Goal: Information Seeking & Learning: Compare options

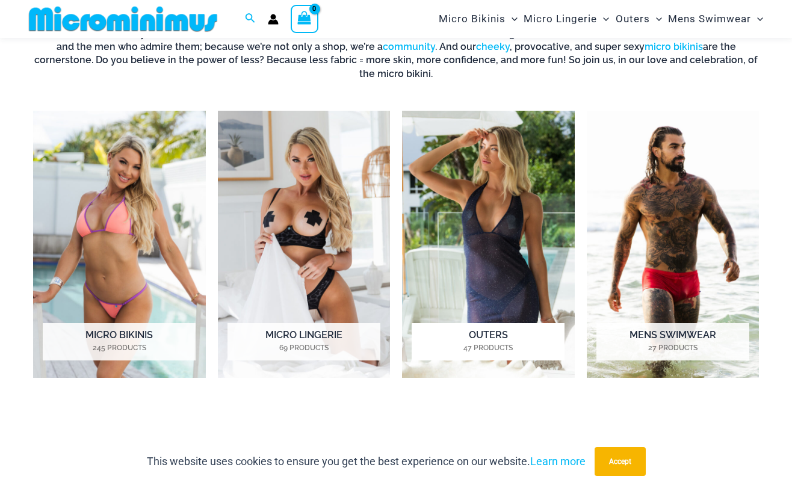
scroll to position [531, 0]
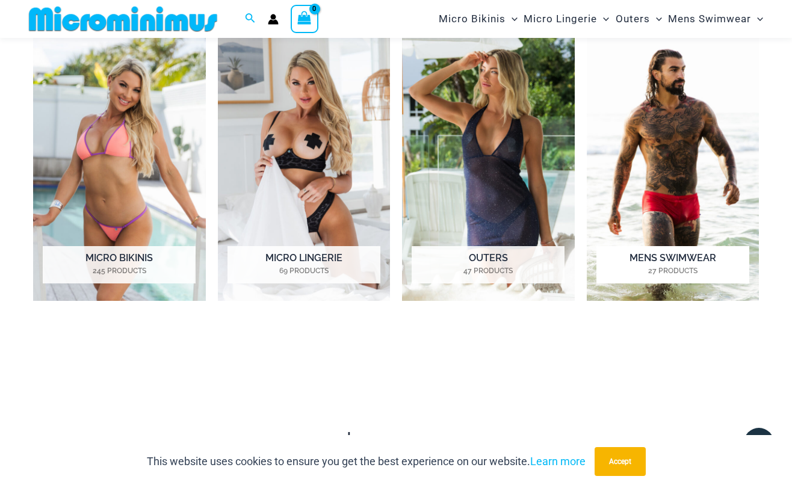
click at [679, 92] on img "Visit product category Mens Swimwear" at bounding box center [673, 167] width 173 height 267
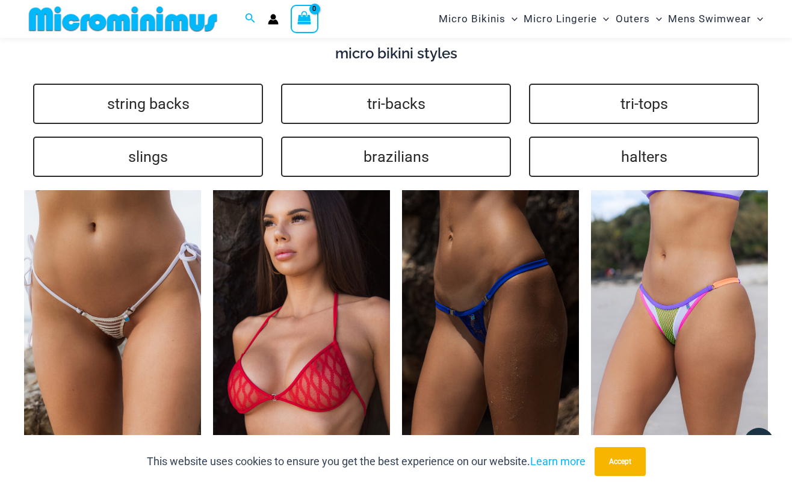
scroll to position [2457, 0]
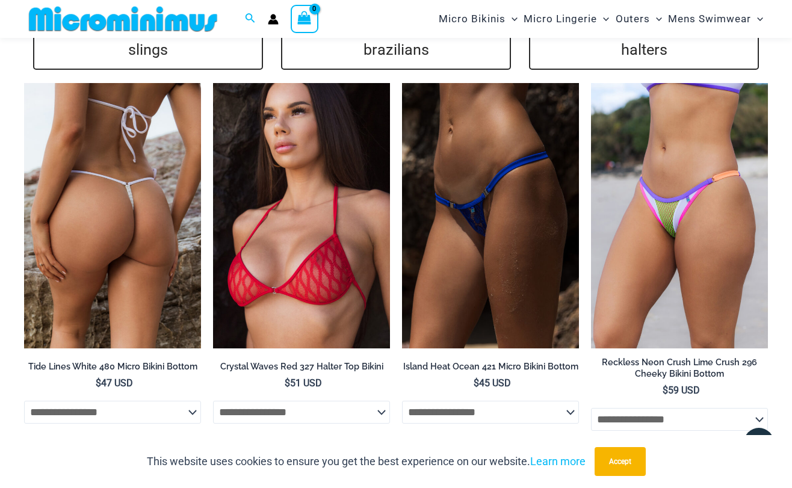
click at [96, 202] on img at bounding box center [112, 215] width 177 height 265
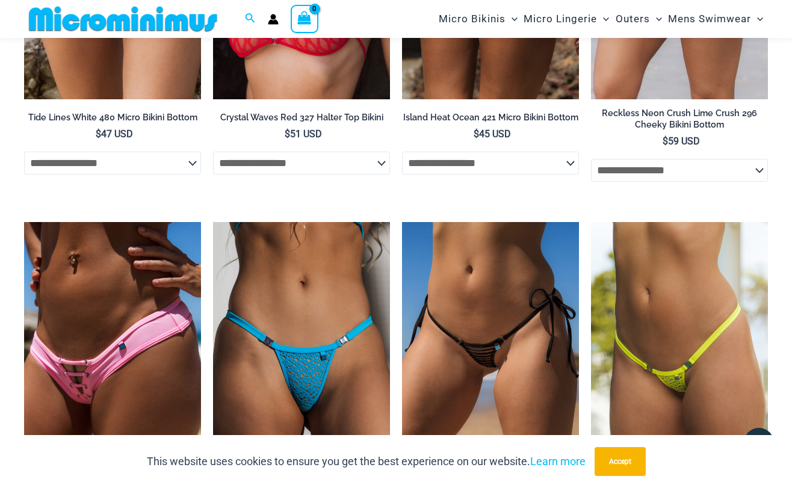
scroll to position [2758, 0]
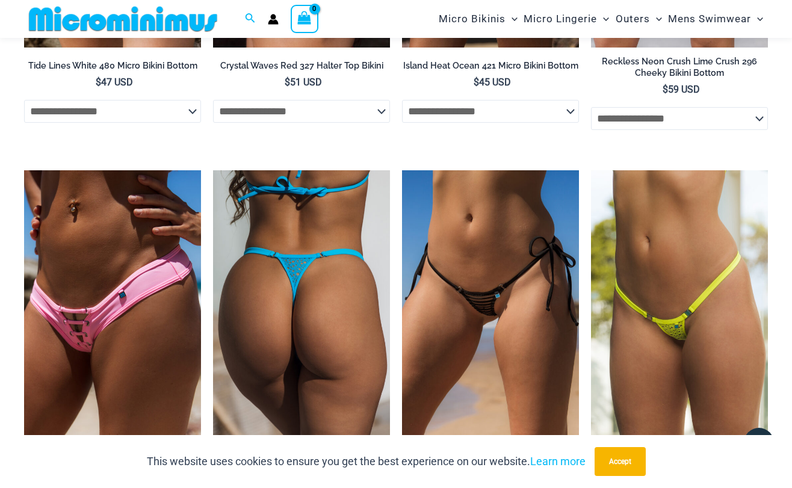
click at [315, 220] on img at bounding box center [301, 302] width 177 height 265
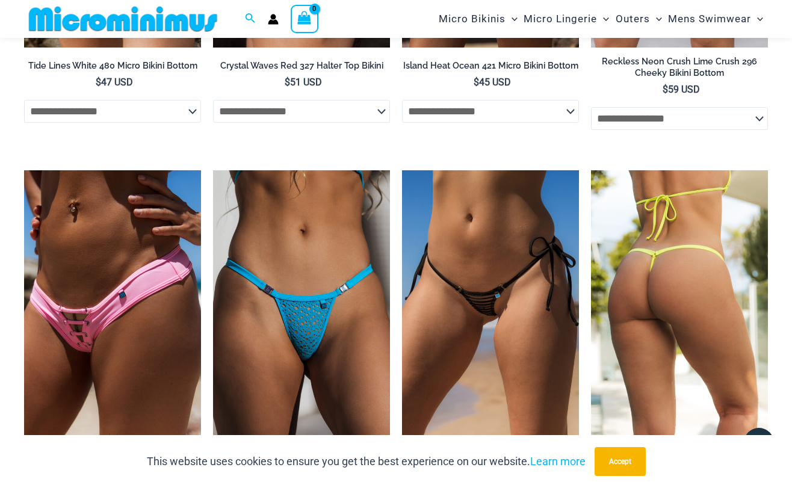
click at [674, 240] on img at bounding box center [679, 302] width 177 height 265
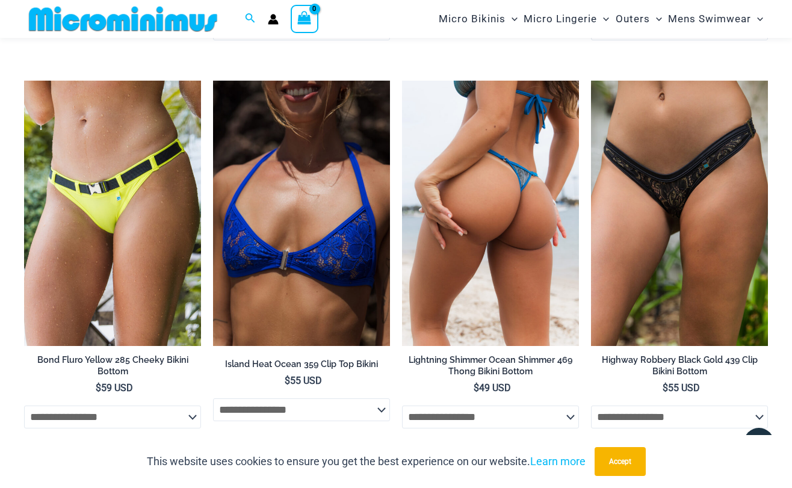
scroll to position [3240, 0]
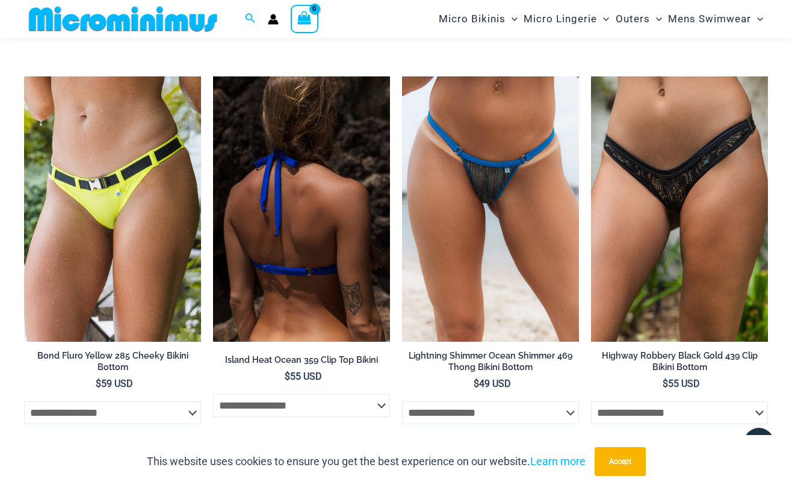
click at [312, 156] on img at bounding box center [301, 208] width 177 height 265
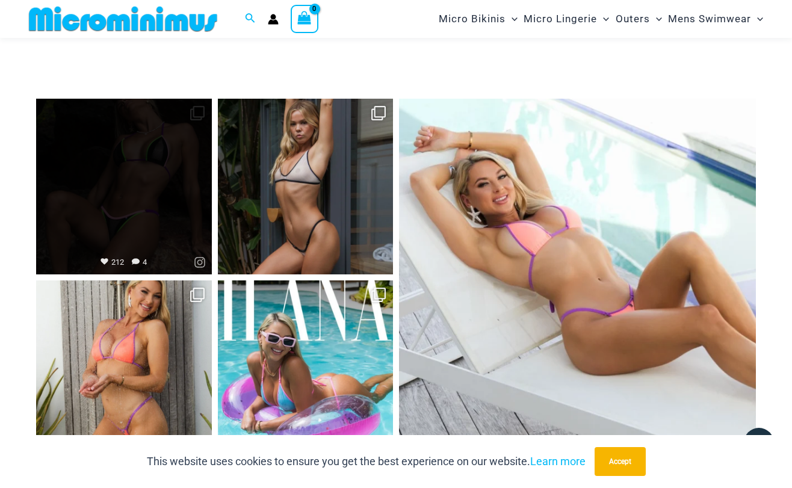
scroll to position [4564, 0]
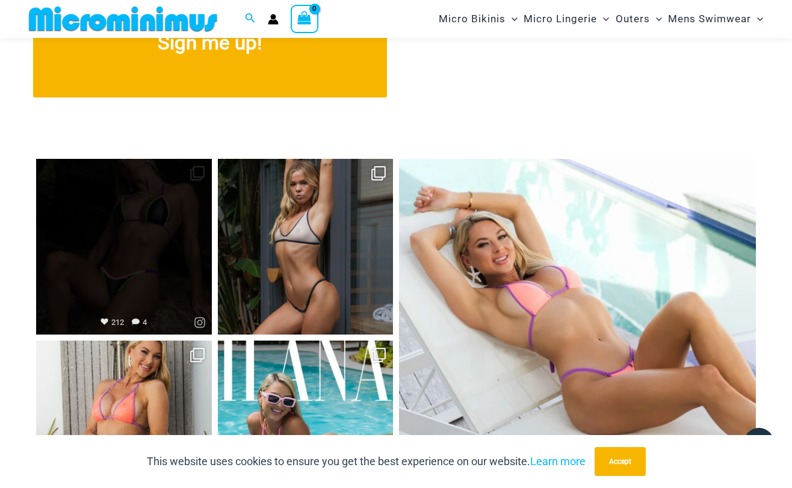
click at [176, 207] on link "Open" at bounding box center [124, 247] width 176 height 176
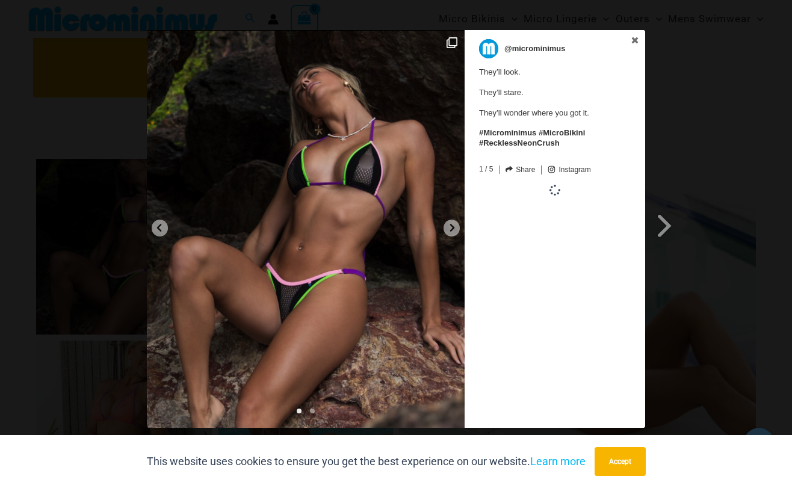
click at [348, 185] on img at bounding box center [306, 229] width 318 height 398
click at [455, 232] on div at bounding box center [452, 228] width 16 height 17
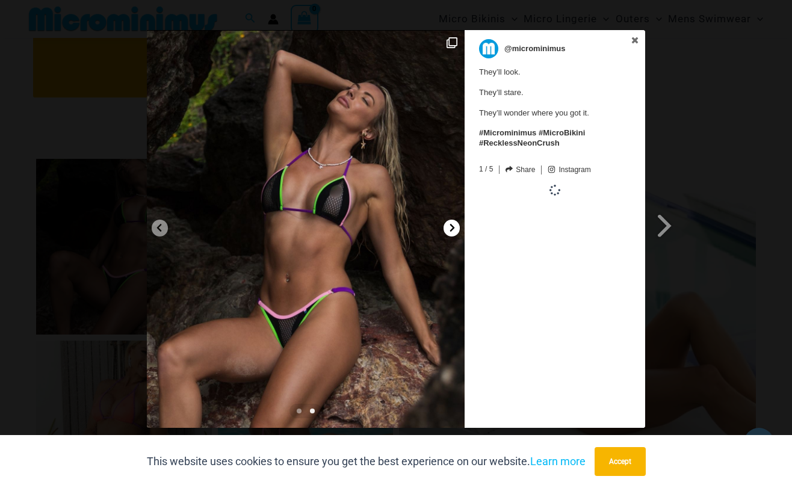
click at [455, 232] on div at bounding box center [452, 228] width 16 height 17
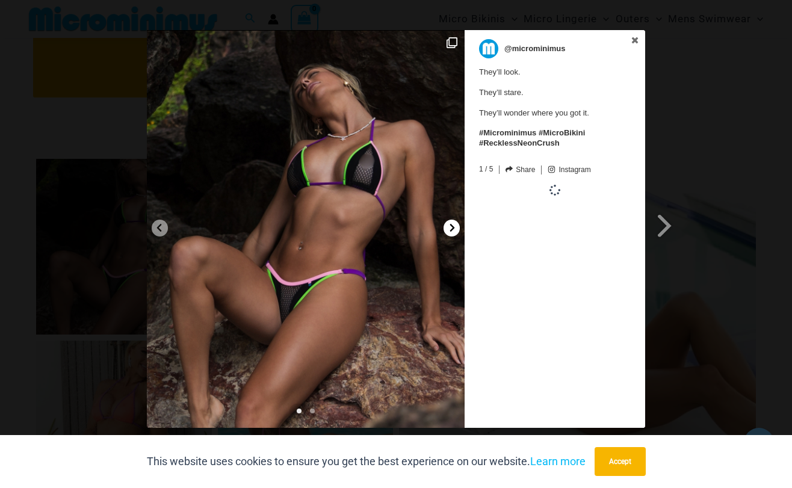
click at [455, 232] on div at bounding box center [452, 228] width 16 height 17
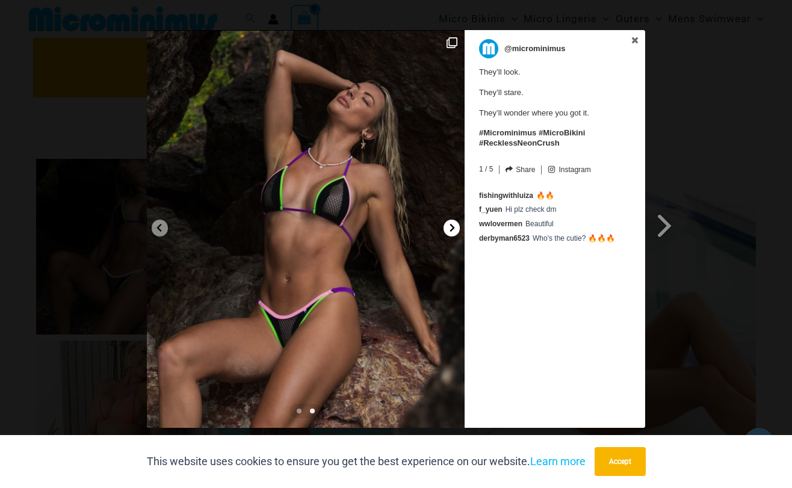
click at [455, 232] on div at bounding box center [452, 228] width 16 height 17
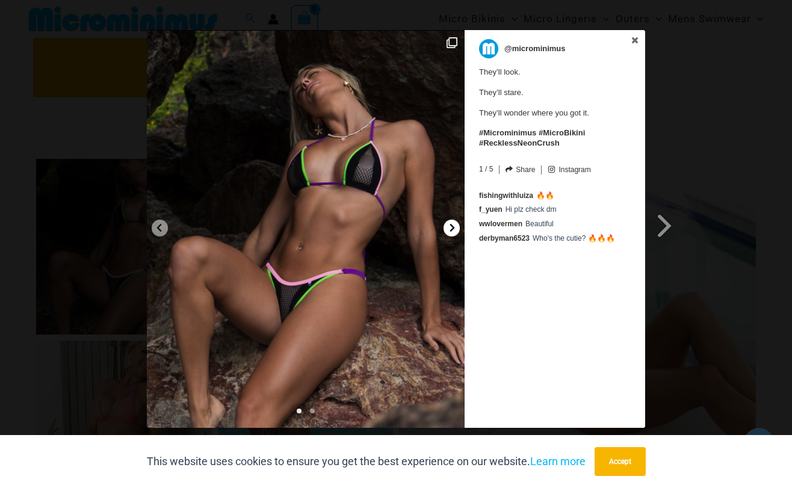
click at [455, 232] on div at bounding box center [452, 228] width 16 height 17
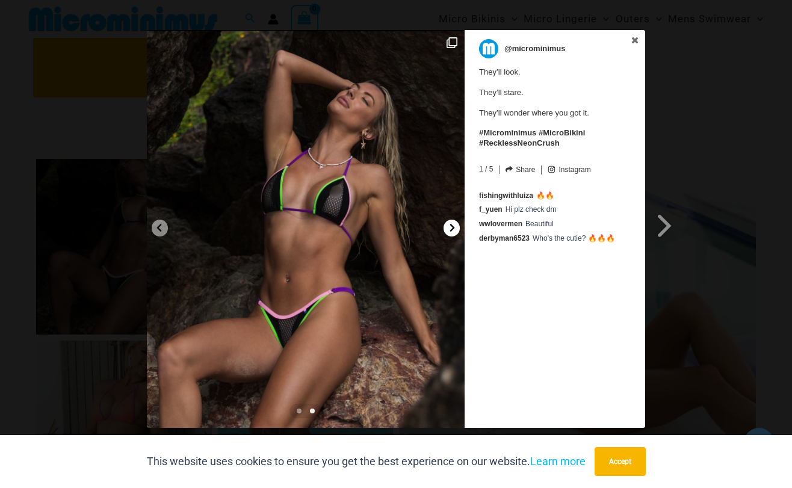
click at [455, 232] on div at bounding box center [452, 228] width 16 height 17
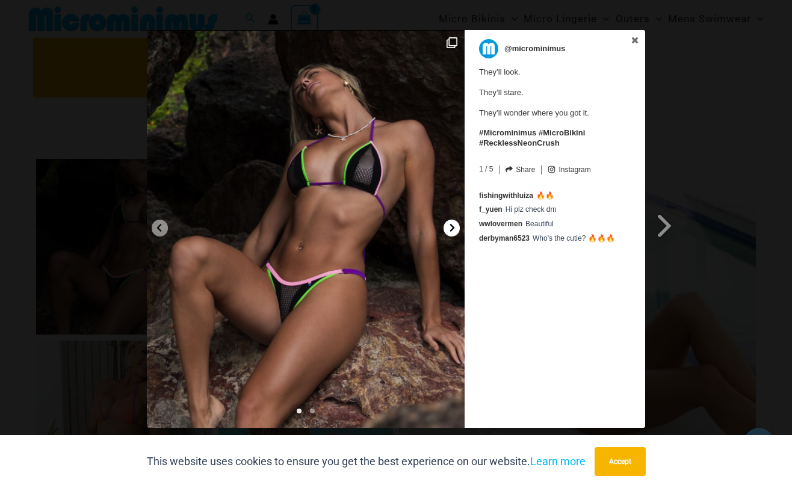
click at [455, 232] on div at bounding box center [452, 228] width 16 height 17
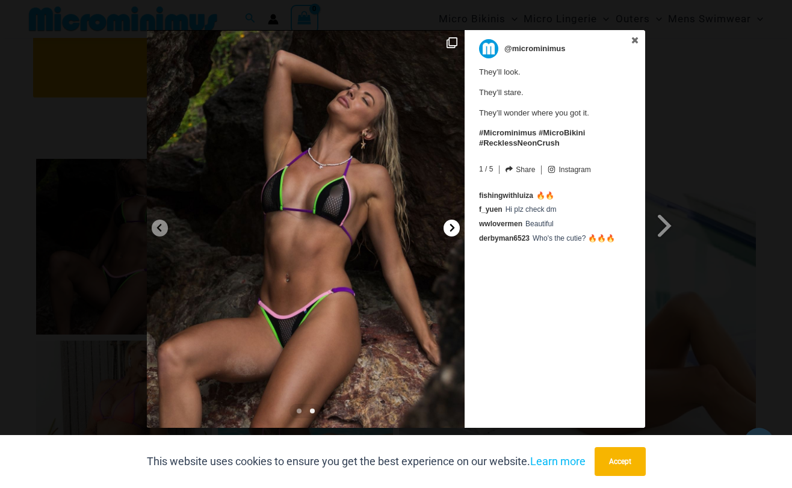
click at [455, 232] on div at bounding box center [452, 228] width 16 height 17
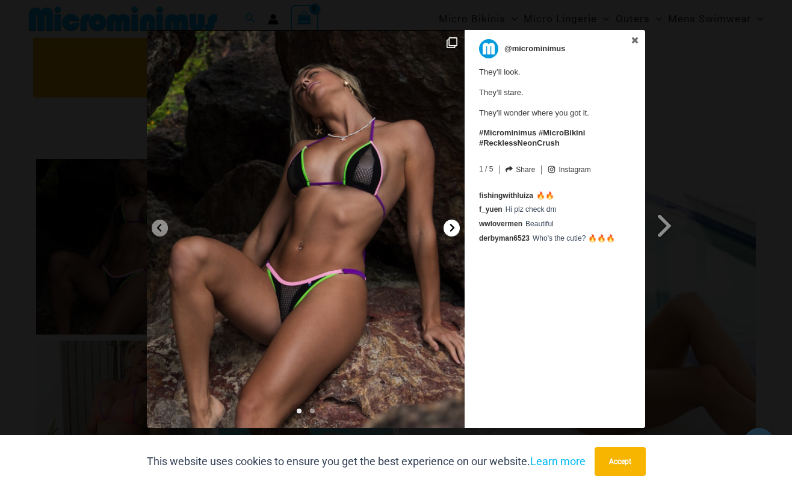
click at [455, 232] on div at bounding box center [452, 228] width 16 height 17
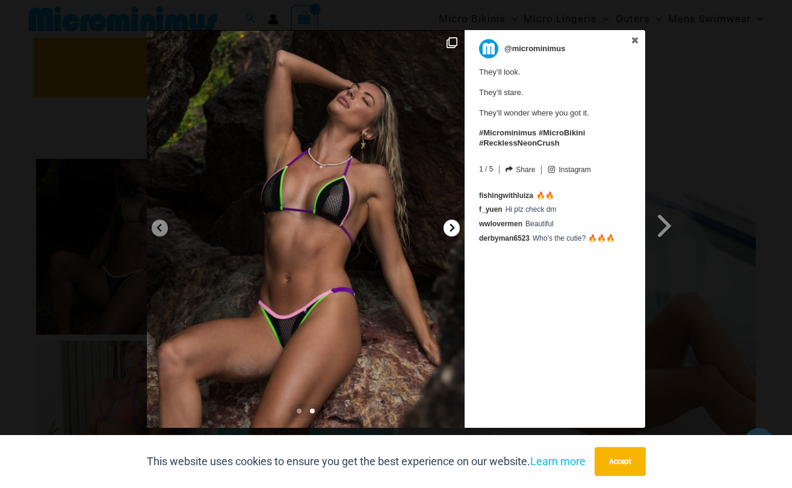
click at [455, 232] on div at bounding box center [452, 228] width 16 height 17
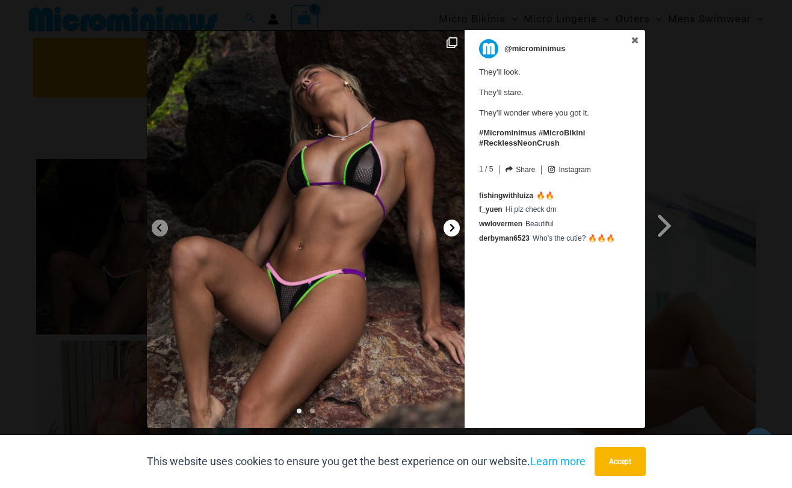
click at [455, 232] on div at bounding box center [452, 228] width 16 height 17
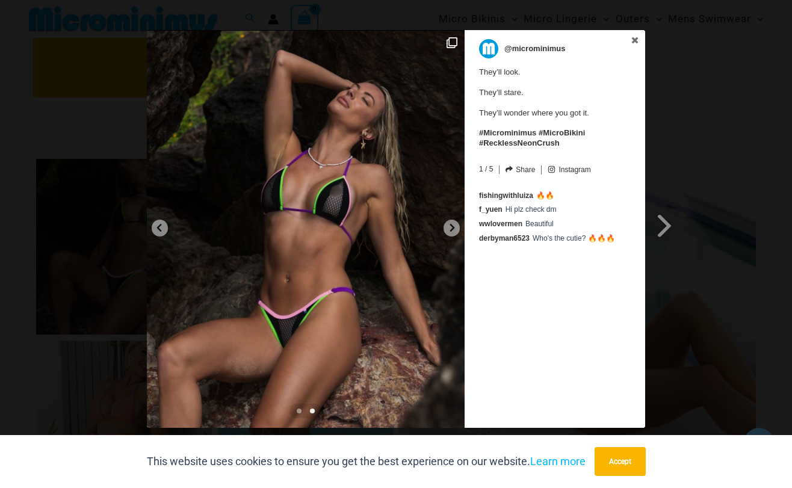
click at [368, 134] on img at bounding box center [306, 229] width 318 height 398
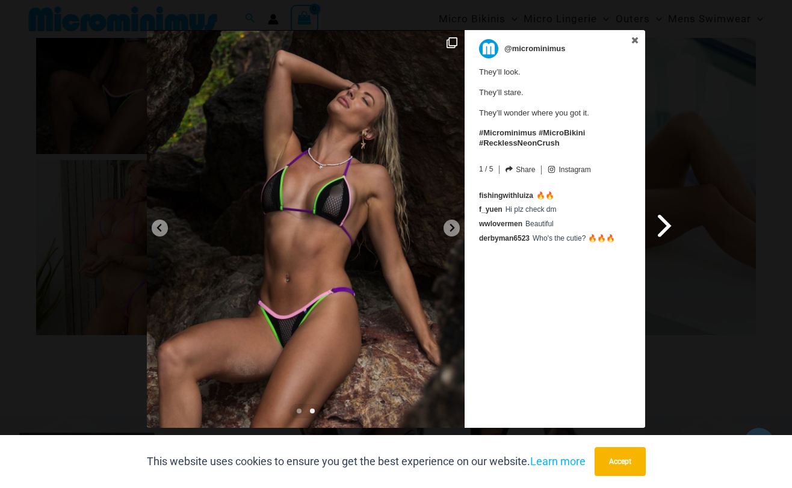
click at [664, 223] on span at bounding box center [665, 225] width 20 height 27
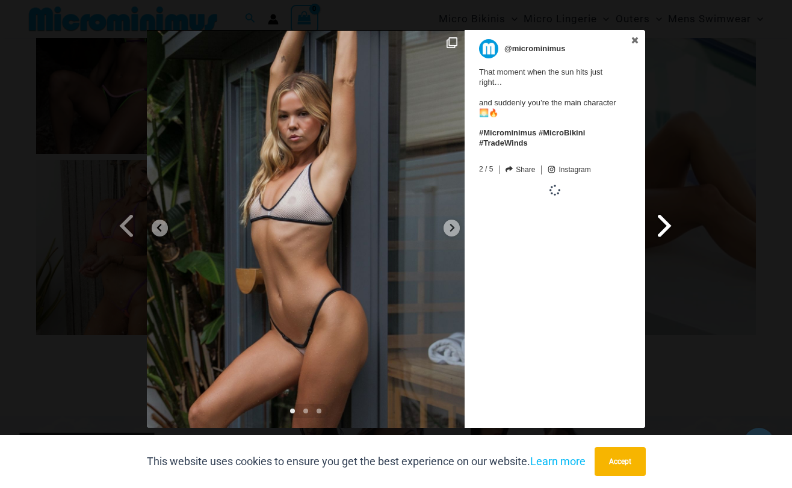
click at [664, 223] on span at bounding box center [665, 225] width 20 height 27
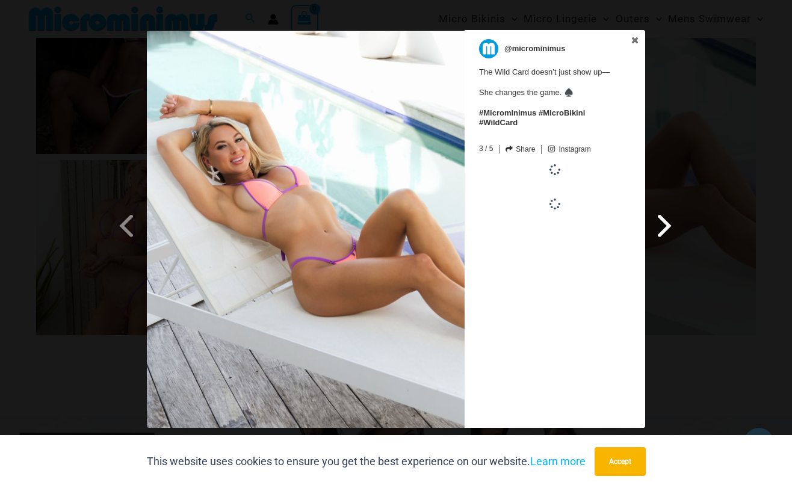
click at [664, 223] on span at bounding box center [665, 225] width 20 height 27
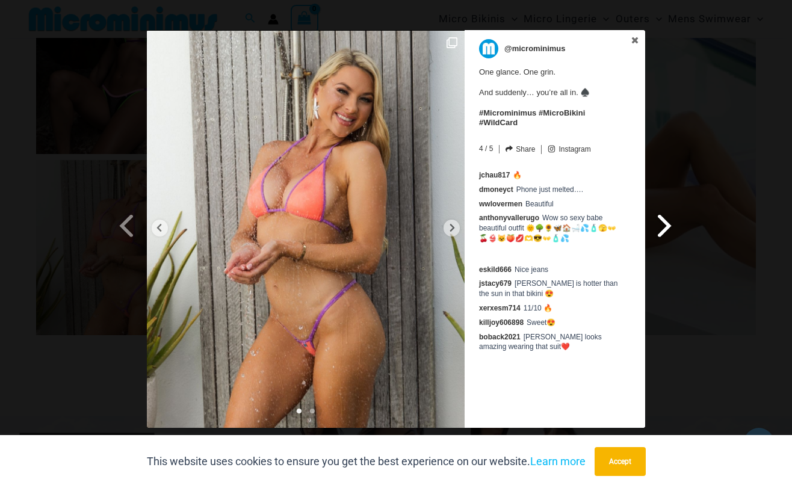
click at [664, 223] on span at bounding box center [665, 225] width 20 height 27
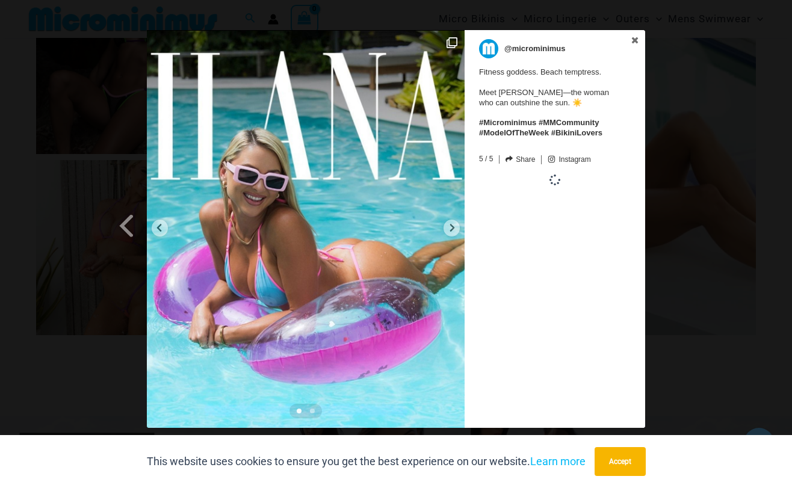
click at [664, 223] on div "Previous Slide Next Slide @microminimus Fitness goddess. Beach temptress. Meet …" at bounding box center [396, 230] width 792 height 401
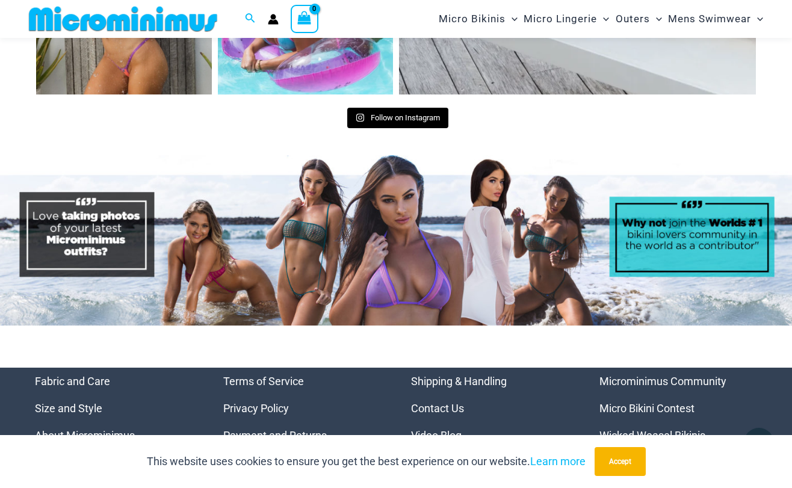
scroll to position [5112, 0]
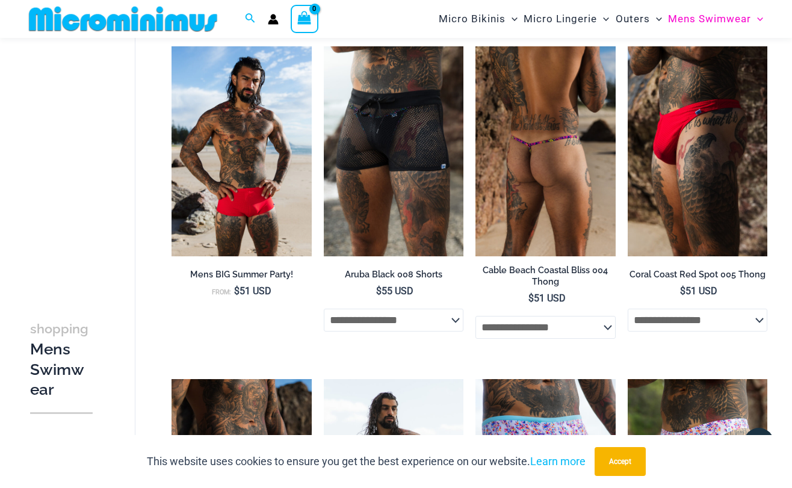
scroll to position [240, 0]
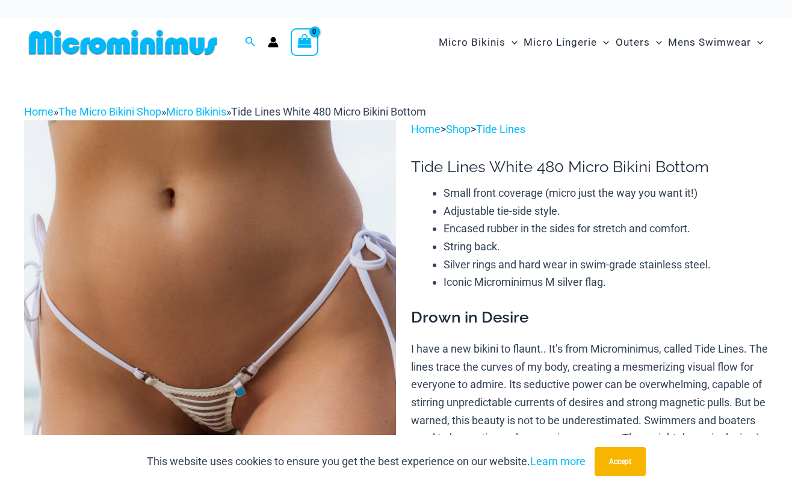
click at [268, 270] on img at bounding box center [210, 399] width 372 height 558
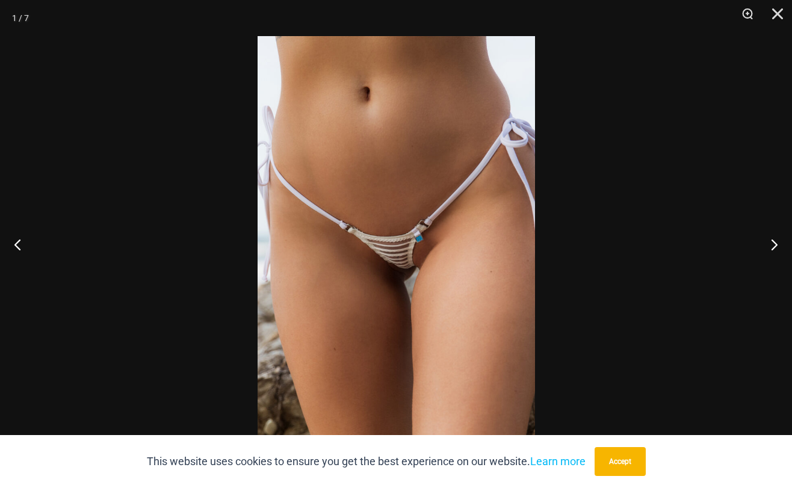
click at [385, 246] on img at bounding box center [397, 244] width 278 height 416
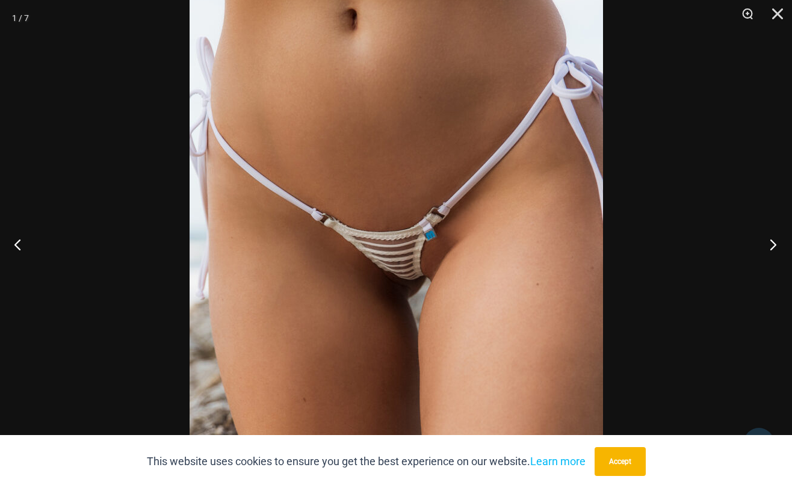
click at [777, 246] on button "Next" at bounding box center [769, 244] width 45 height 60
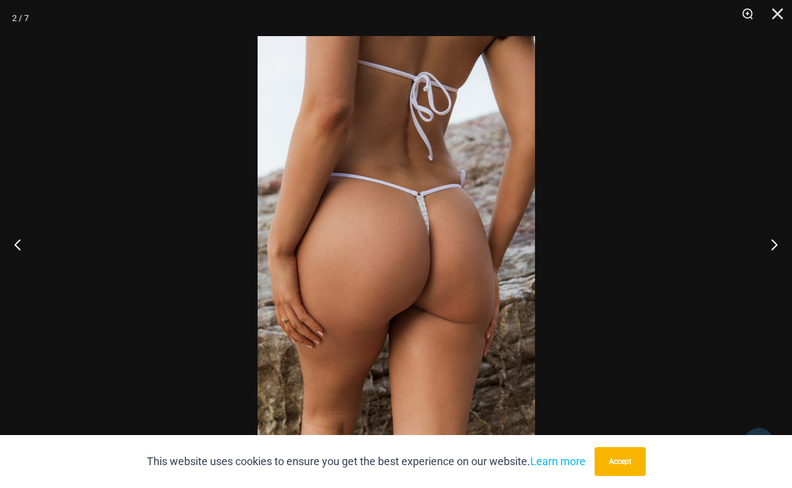
click at [414, 191] on img at bounding box center [397, 244] width 278 height 416
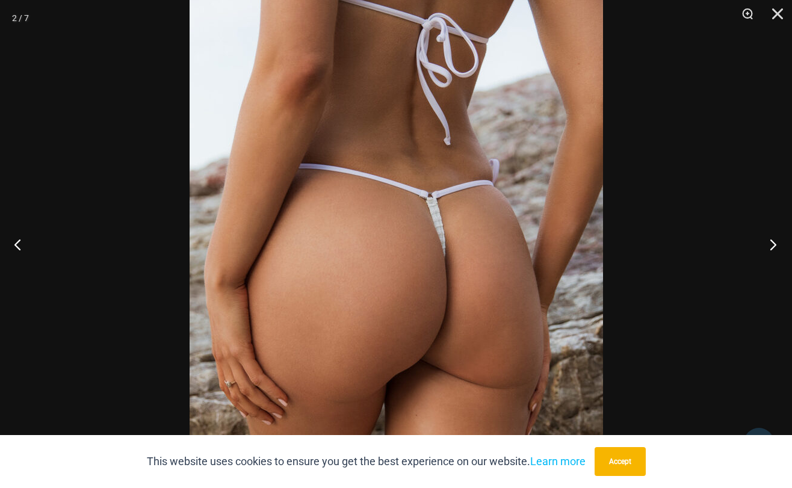
click at [774, 242] on button "Next" at bounding box center [769, 244] width 45 height 60
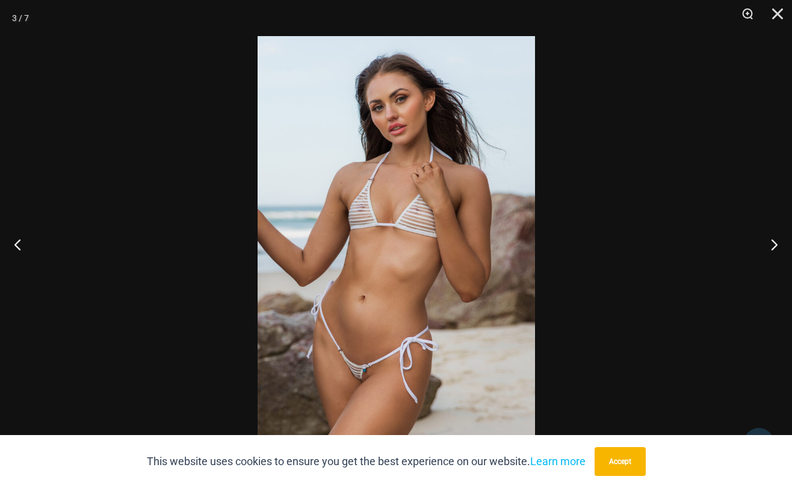
click at [414, 251] on img at bounding box center [397, 244] width 278 height 416
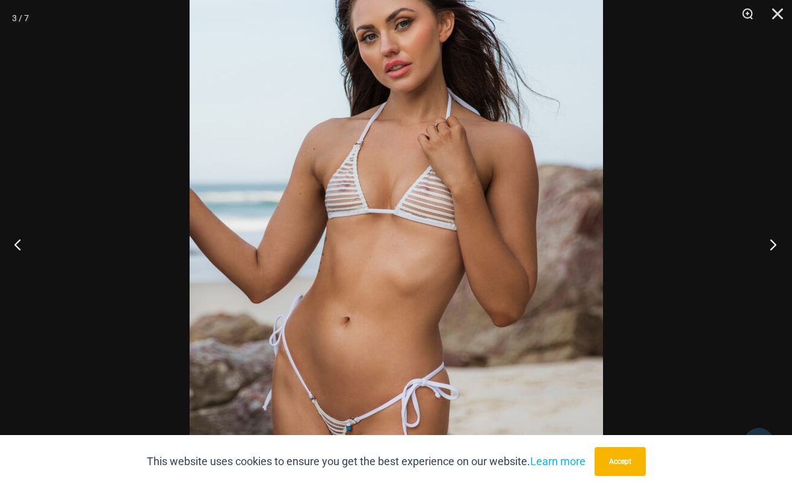
click at [775, 241] on button "Next" at bounding box center [769, 244] width 45 height 60
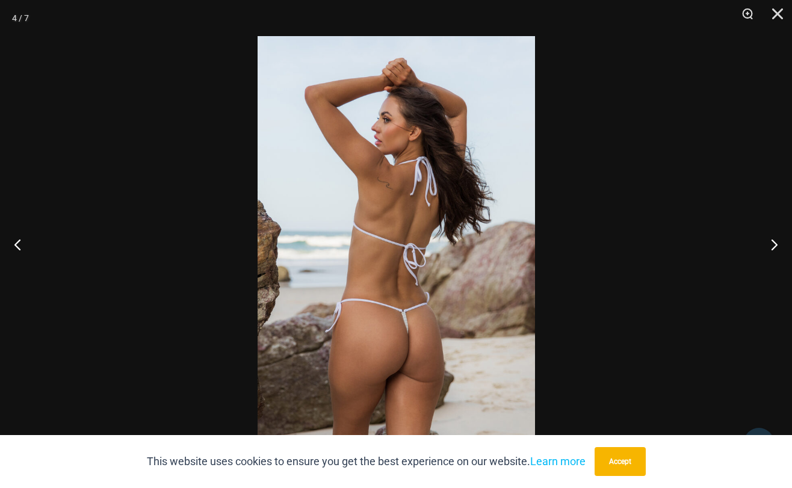
click at [399, 228] on img at bounding box center [397, 244] width 278 height 416
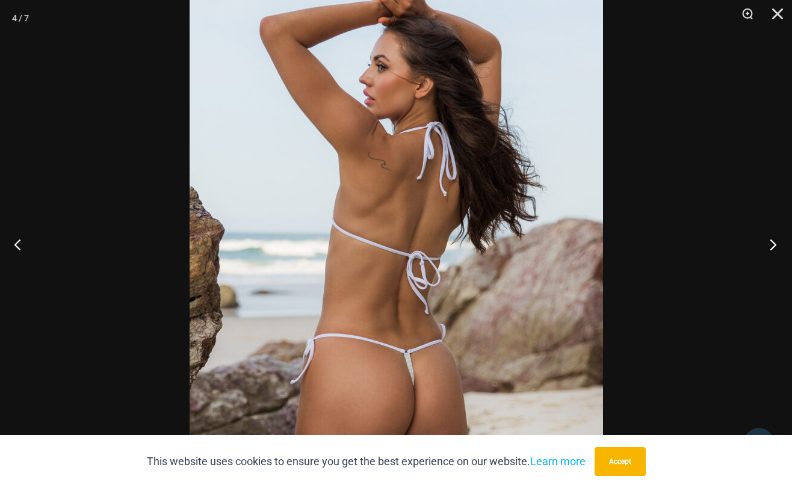
click at [779, 244] on button "Next" at bounding box center [769, 244] width 45 height 60
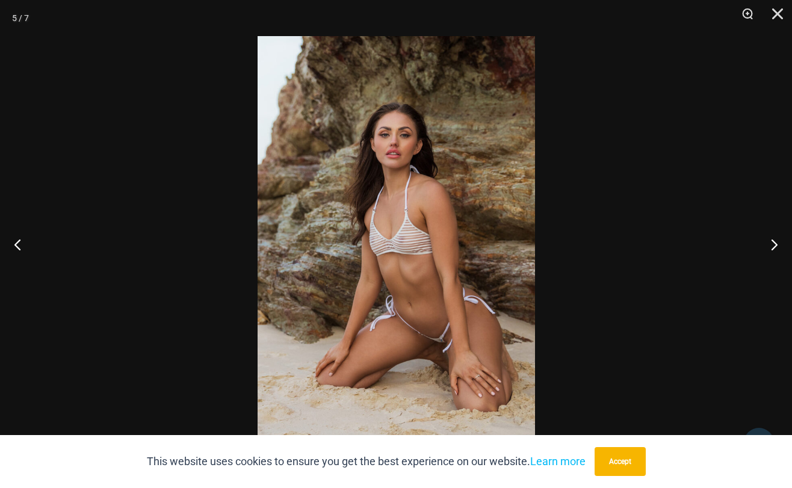
click at [472, 249] on img at bounding box center [397, 244] width 278 height 416
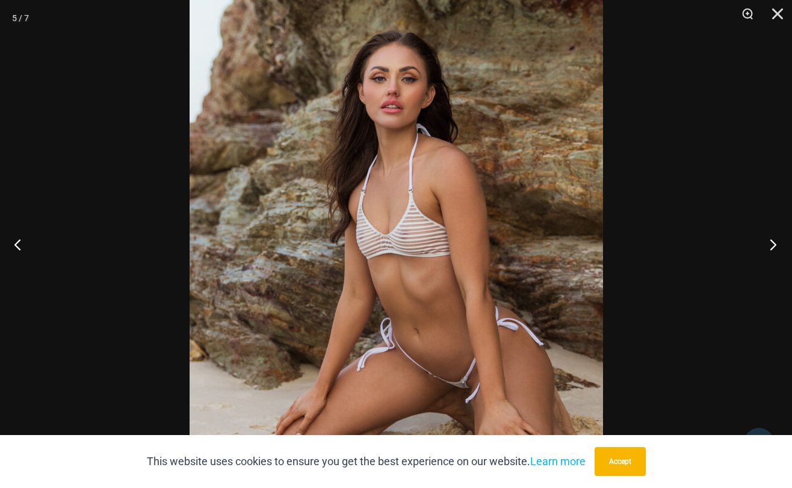
click at [775, 250] on button "Next" at bounding box center [769, 244] width 45 height 60
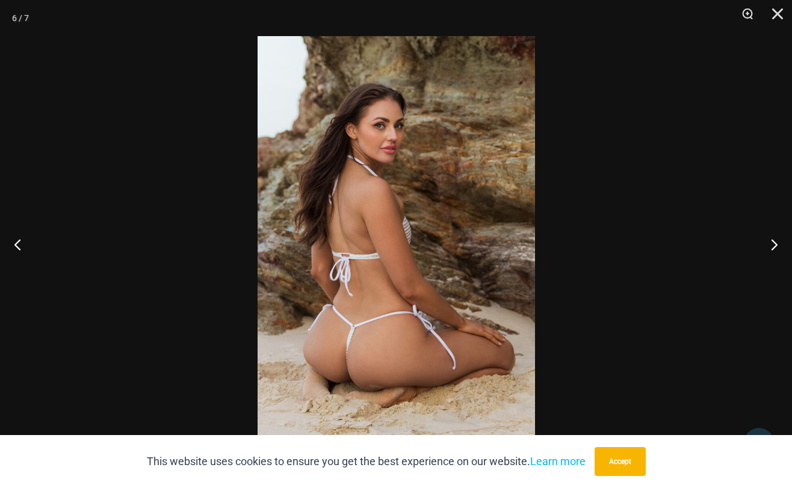
click at [434, 276] on img at bounding box center [397, 244] width 278 height 416
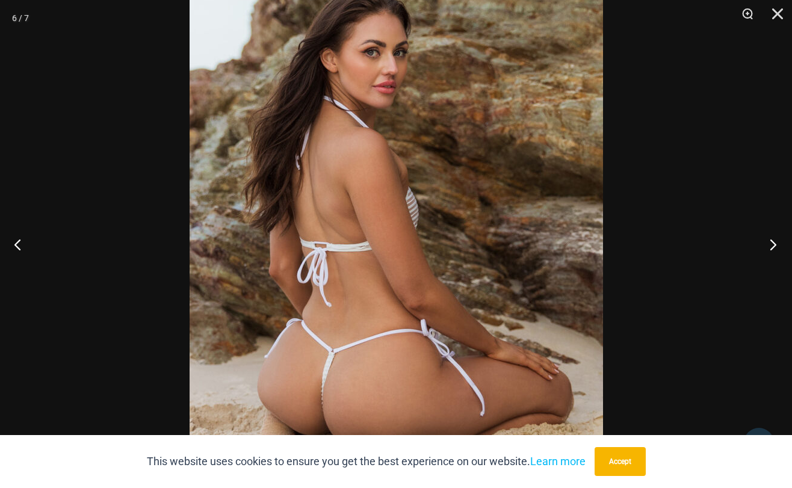
click at [772, 242] on button "Next" at bounding box center [769, 244] width 45 height 60
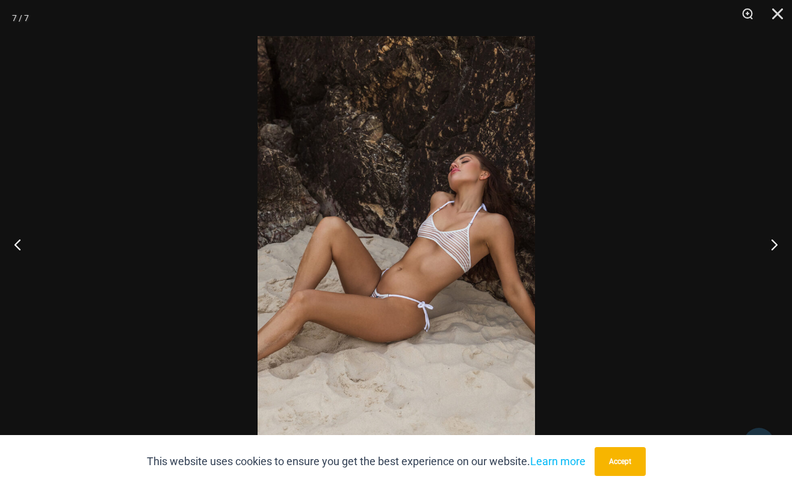
click at [433, 267] on img at bounding box center [397, 244] width 278 height 416
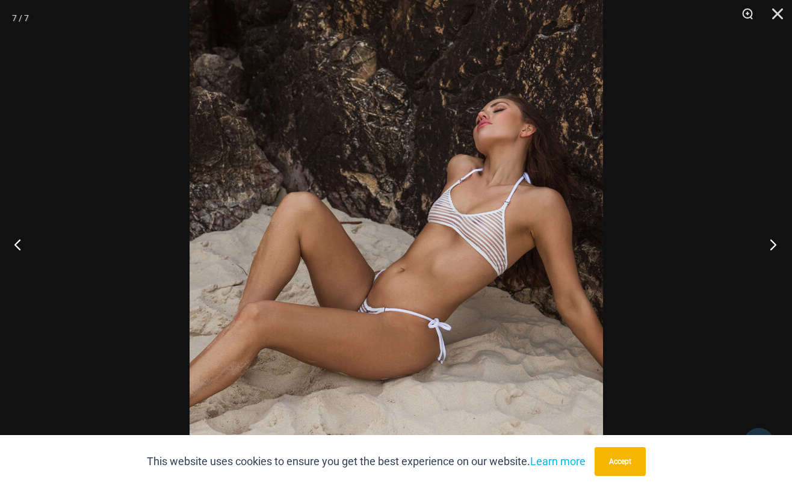
click at [775, 248] on button "Next" at bounding box center [769, 244] width 45 height 60
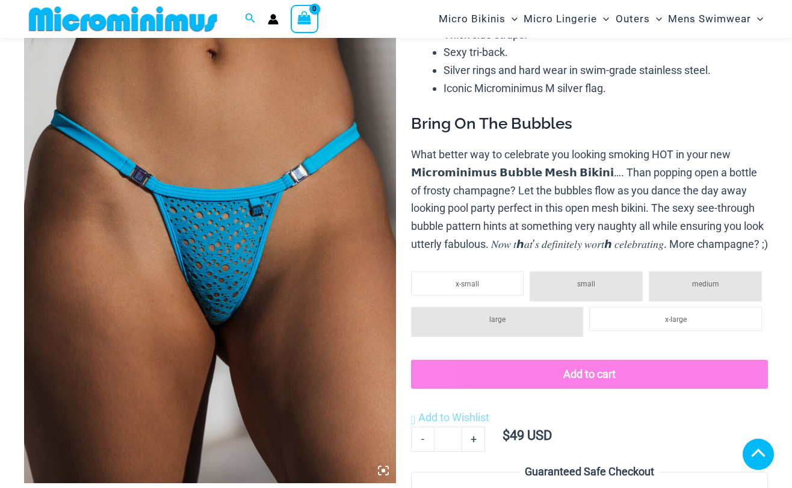
scroll to position [237, 0]
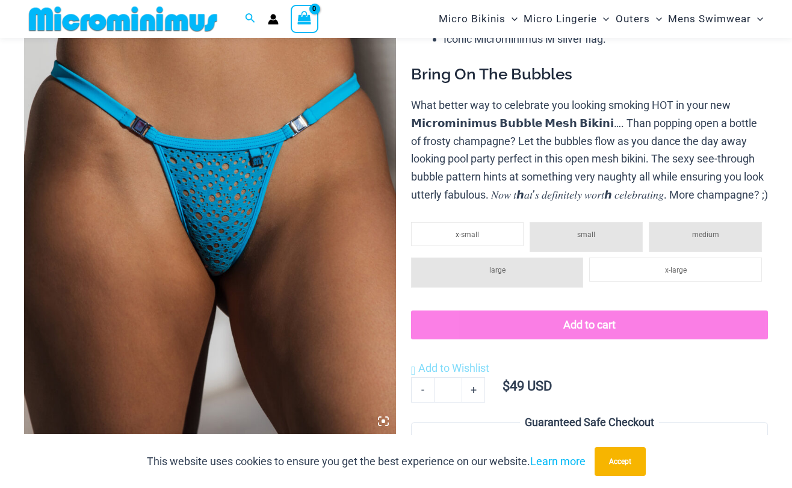
click at [248, 214] on img at bounding box center [210, 155] width 372 height 558
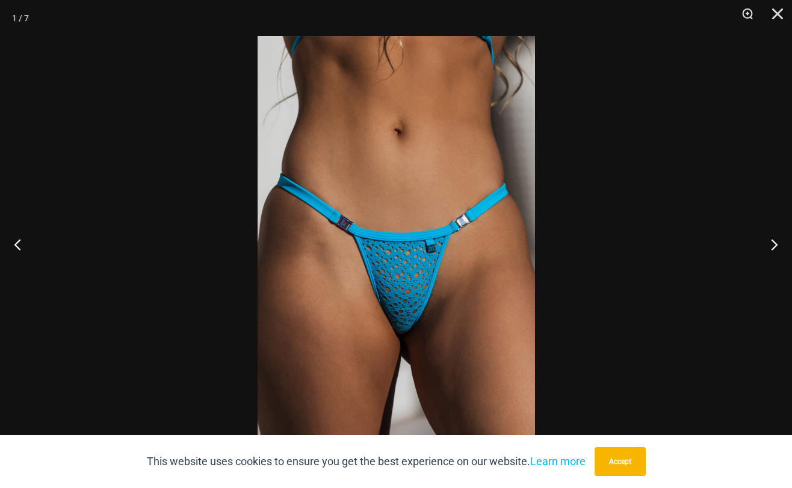
click at [396, 257] on img at bounding box center [397, 244] width 278 height 416
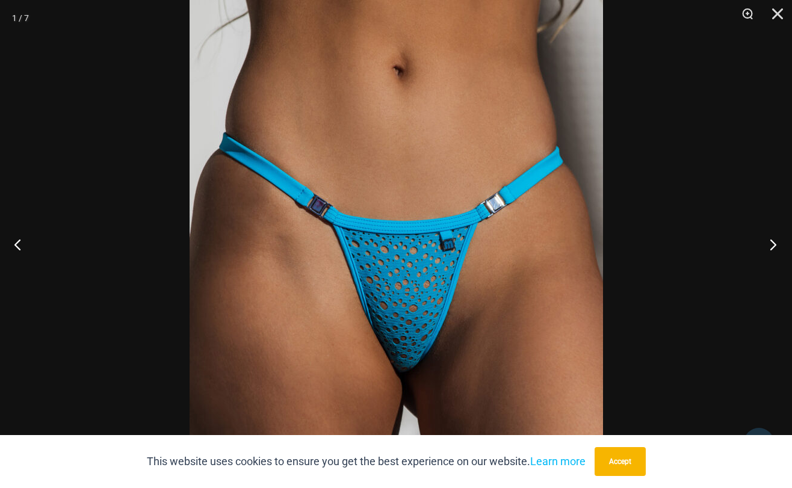
click at [777, 241] on button "Next" at bounding box center [769, 244] width 45 height 60
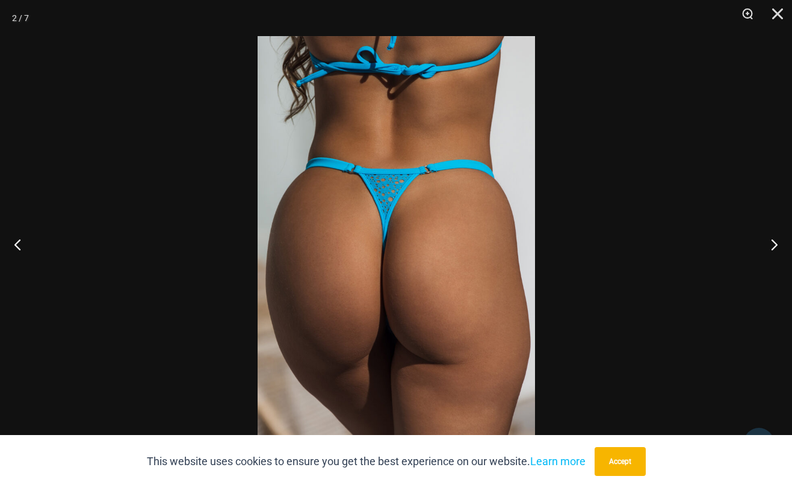
click at [400, 246] on img at bounding box center [397, 244] width 278 height 416
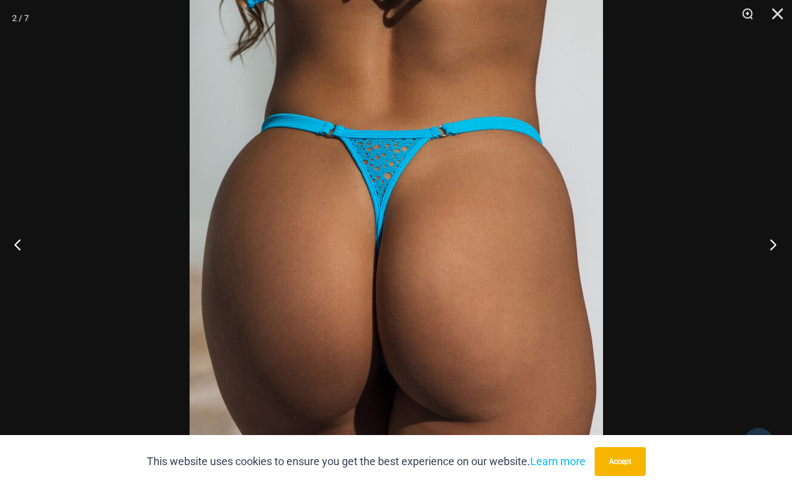
click at [771, 239] on button "Next" at bounding box center [769, 244] width 45 height 60
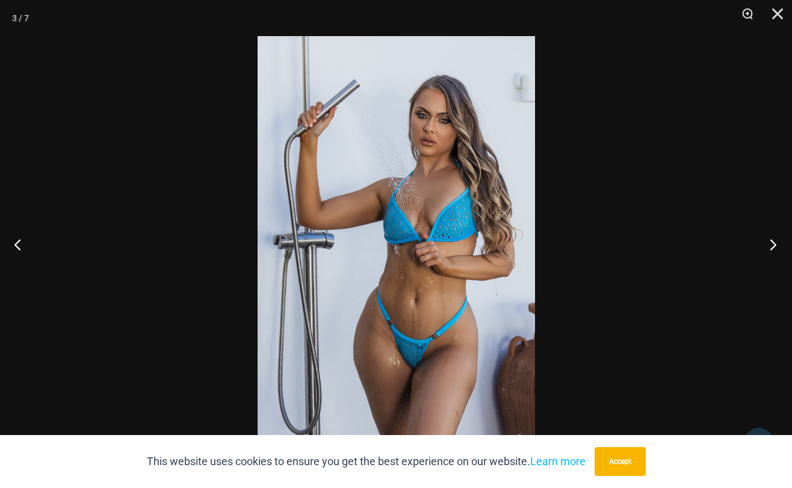
click at [768, 240] on button "Next" at bounding box center [769, 244] width 45 height 60
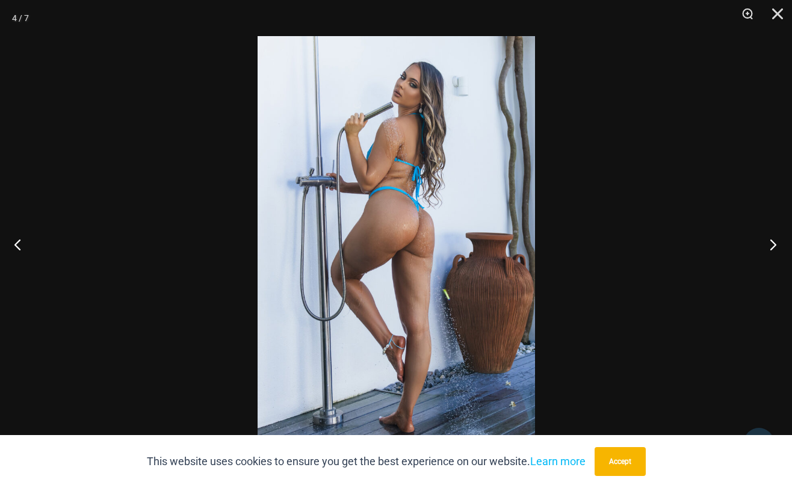
click at [768, 240] on button "Next" at bounding box center [769, 244] width 45 height 60
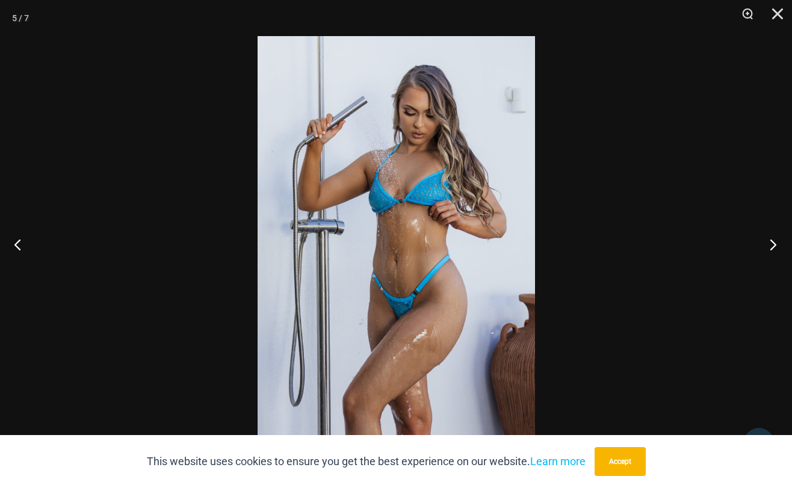
click at [768, 240] on button "Next" at bounding box center [769, 244] width 45 height 60
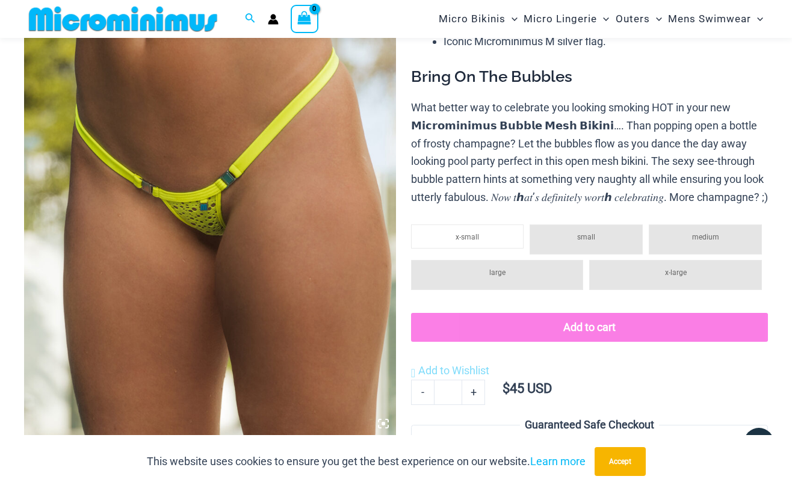
scroll to position [231, 0]
click at [229, 206] on img at bounding box center [210, 158] width 372 height 558
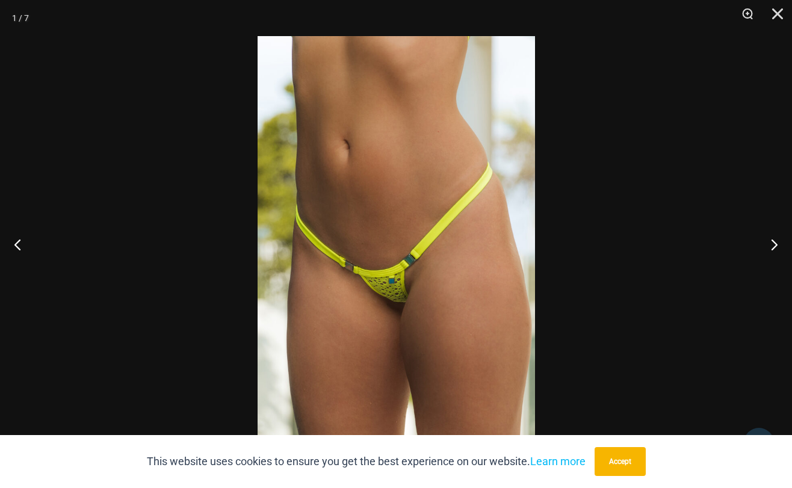
click at [439, 279] on img at bounding box center [397, 244] width 278 height 416
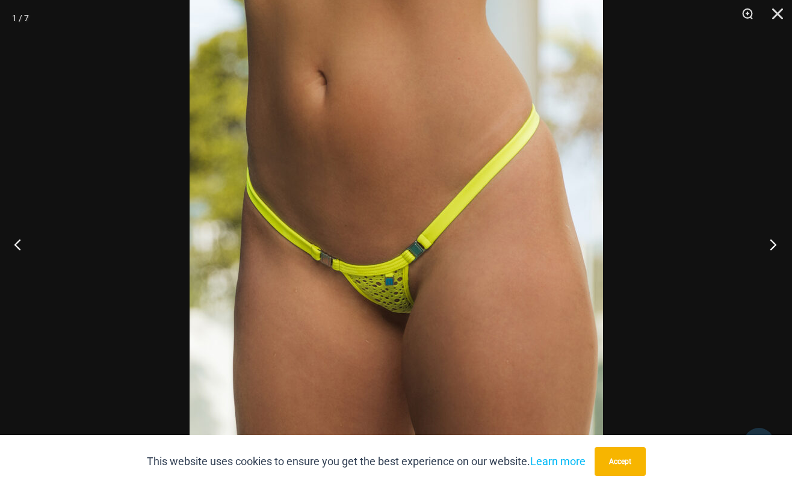
click at [773, 248] on button "Next" at bounding box center [769, 244] width 45 height 60
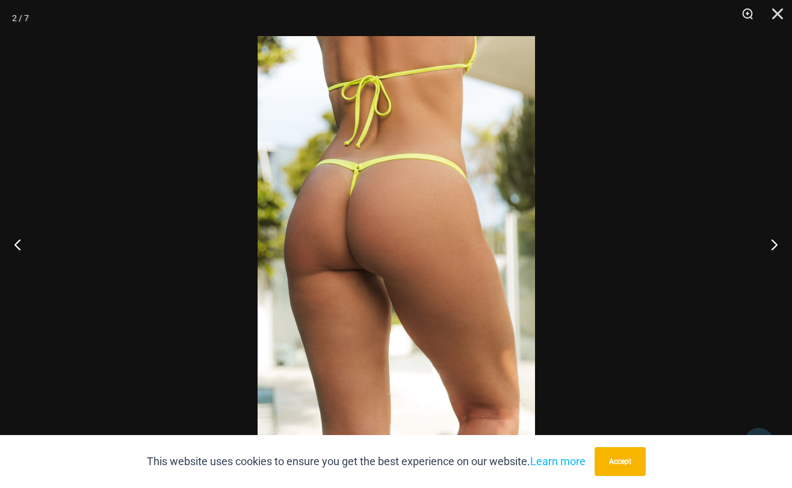
click at [389, 223] on img at bounding box center [397, 244] width 278 height 416
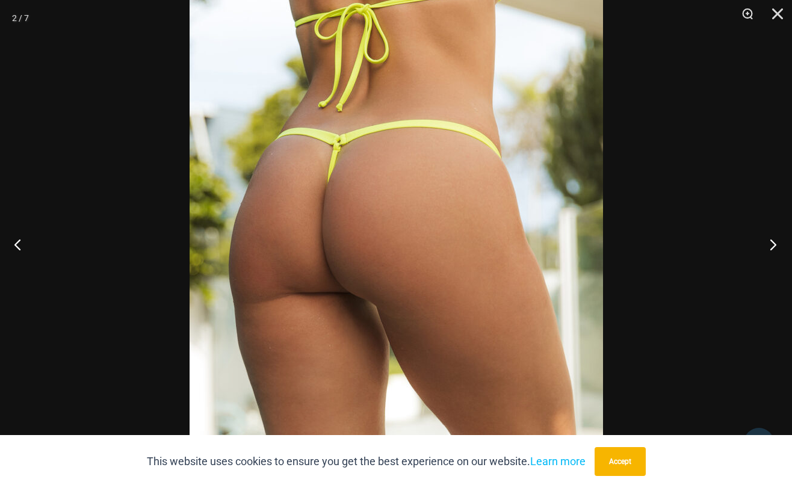
click at [778, 244] on button "Next" at bounding box center [769, 244] width 45 height 60
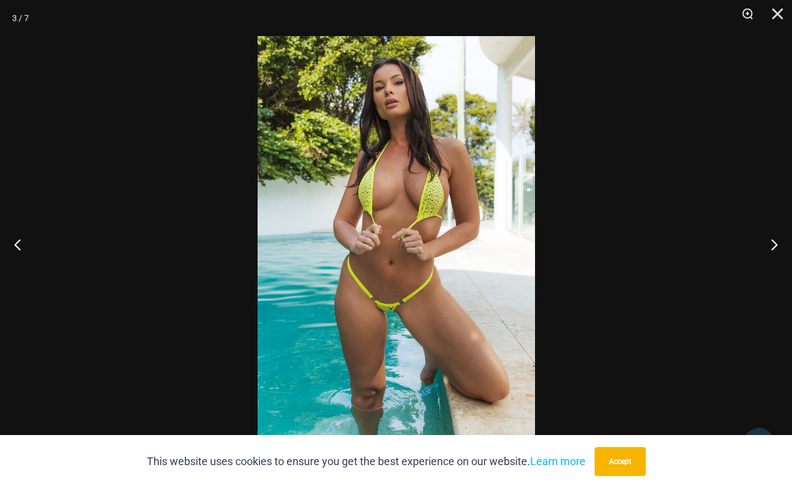
click at [389, 220] on img at bounding box center [397, 244] width 278 height 416
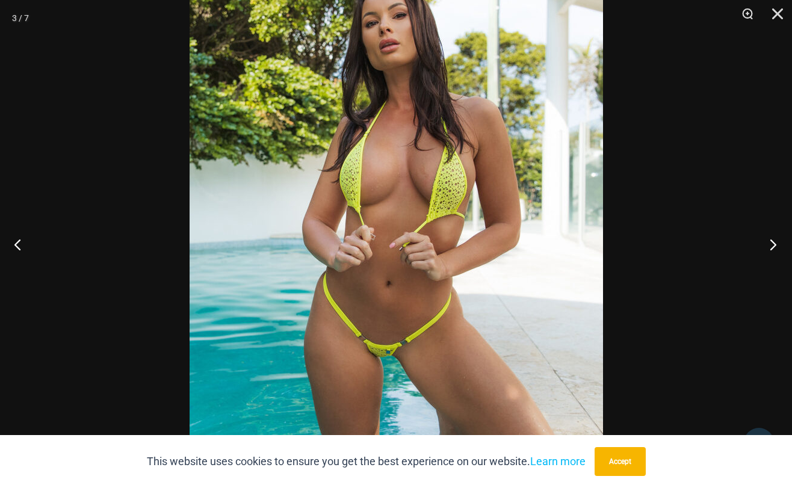
click at [768, 238] on button "Next" at bounding box center [769, 244] width 45 height 60
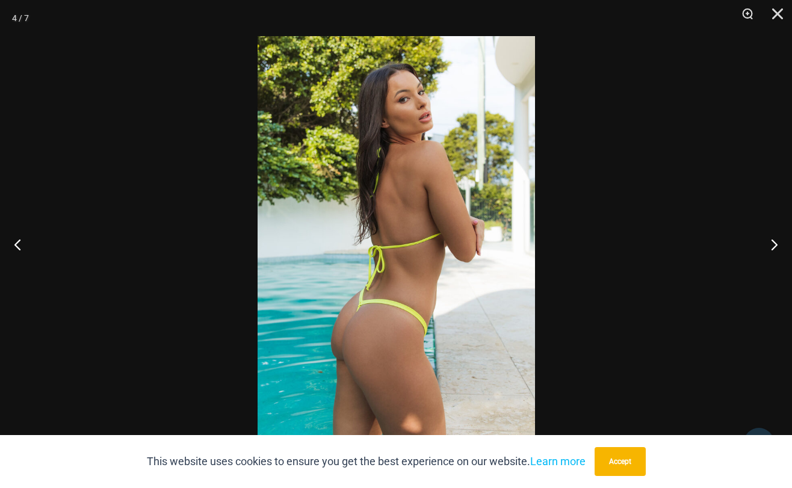
click at [460, 240] on img at bounding box center [397, 244] width 278 height 416
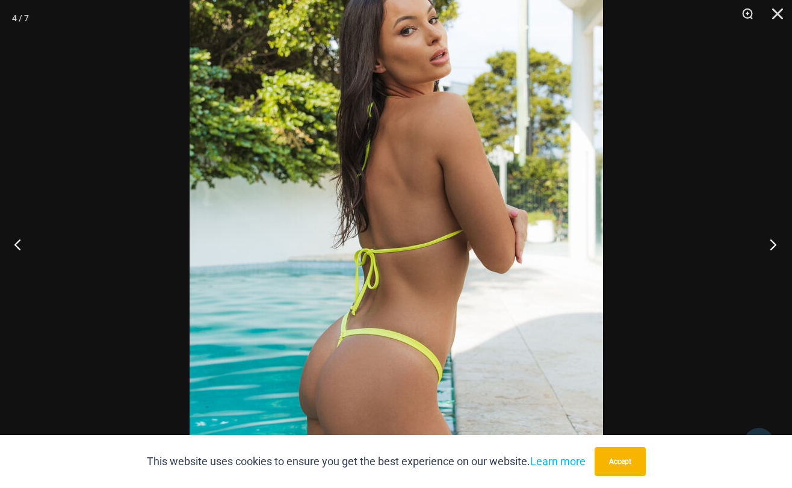
click at [772, 243] on button "Next" at bounding box center [769, 244] width 45 height 60
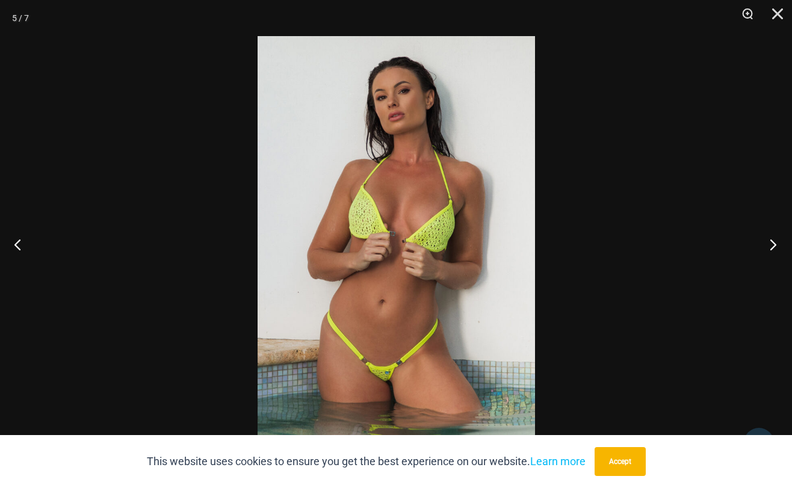
click at [772, 248] on button "Next" at bounding box center [769, 244] width 45 height 60
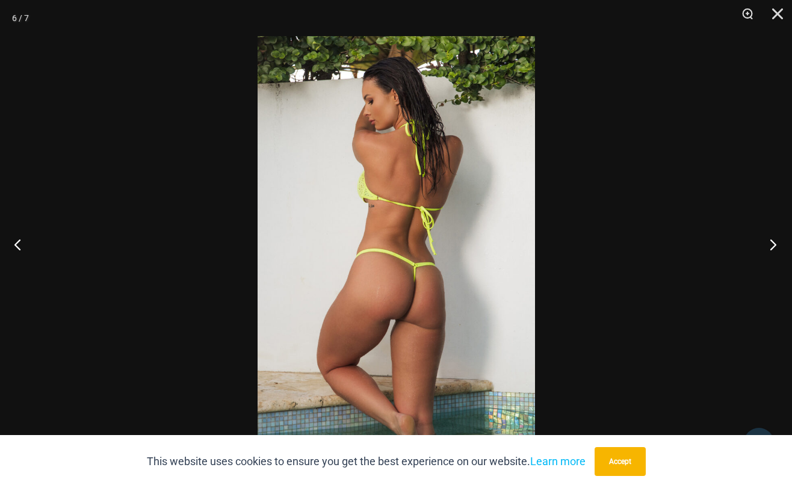
click at [772, 248] on button "Next" at bounding box center [769, 244] width 45 height 60
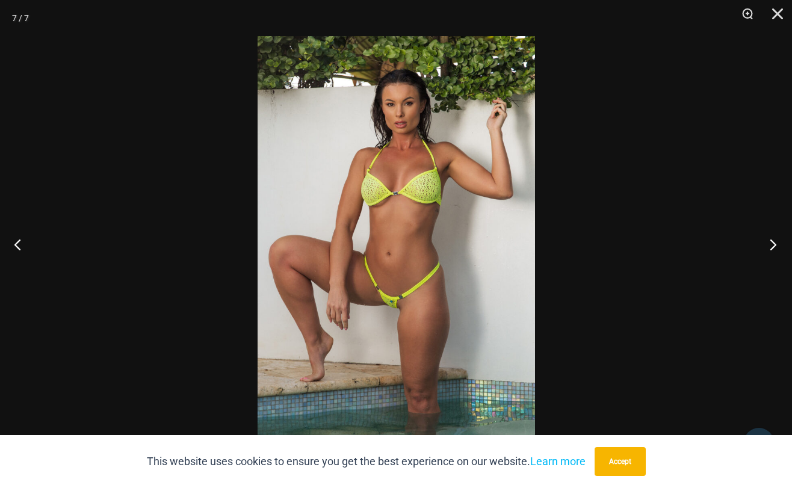
click at [772, 248] on button "Next" at bounding box center [769, 244] width 45 height 60
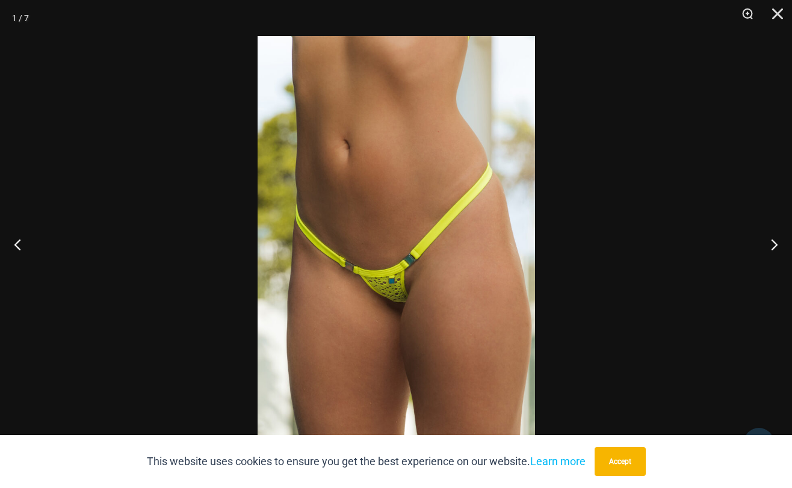
drag, startPoint x: 474, startPoint y: 229, endPoint x: 480, endPoint y: 229, distance: 6.0
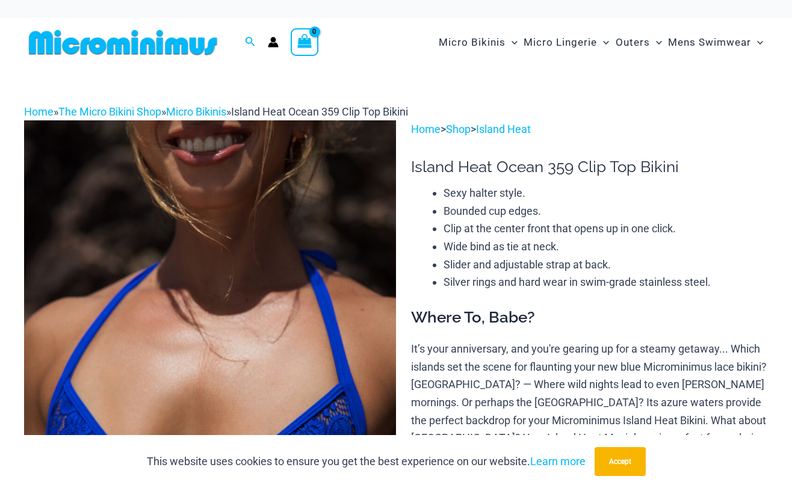
click at [272, 229] on img at bounding box center [210, 399] width 372 height 558
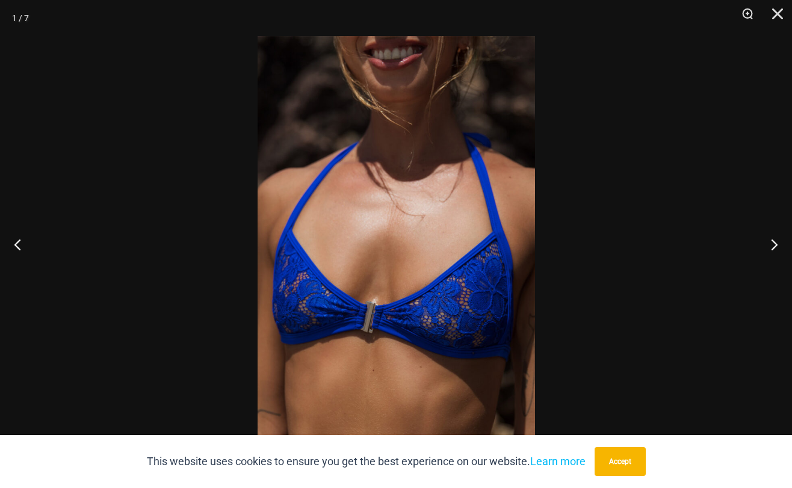
click at [427, 200] on img at bounding box center [397, 244] width 278 height 416
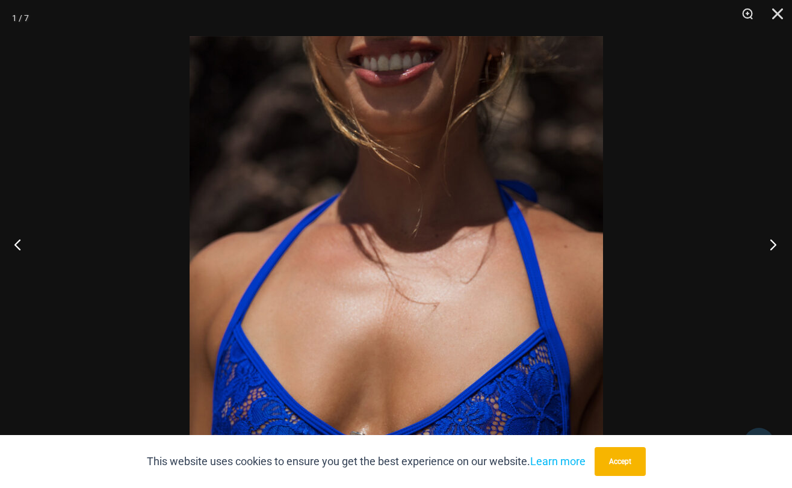
click at [777, 242] on button "Next" at bounding box center [769, 244] width 45 height 60
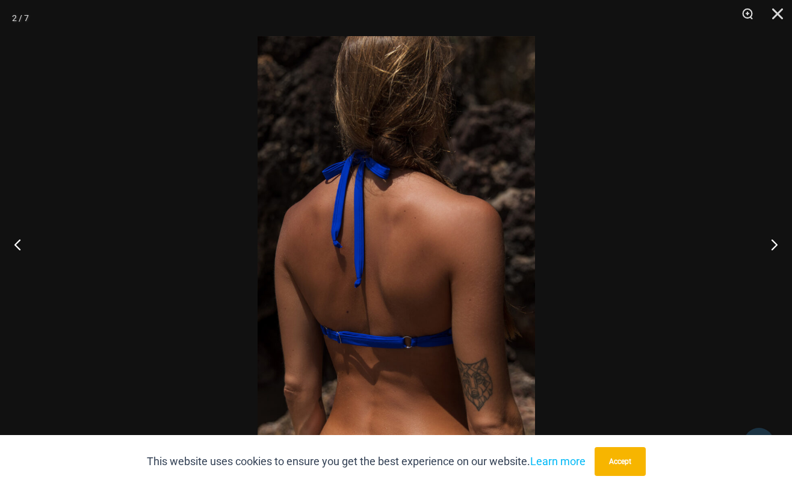
click at [445, 237] on img at bounding box center [397, 244] width 278 height 416
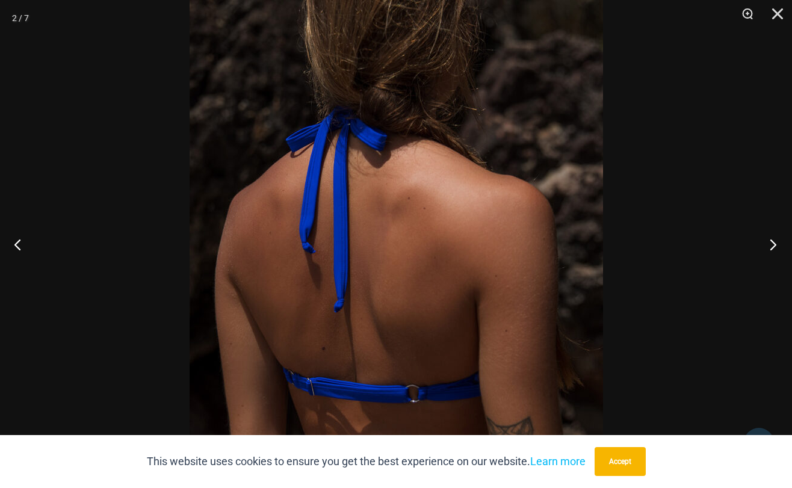
click at [775, 244] on button "Next" at bounding box center [769, 244] width 45 height 60
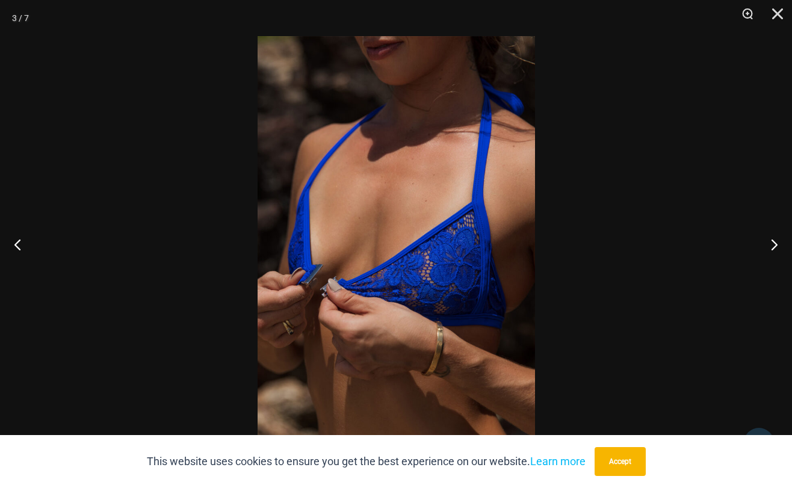
click at [329, 219] on img at bounding box center [397, 244] width 278 height 416
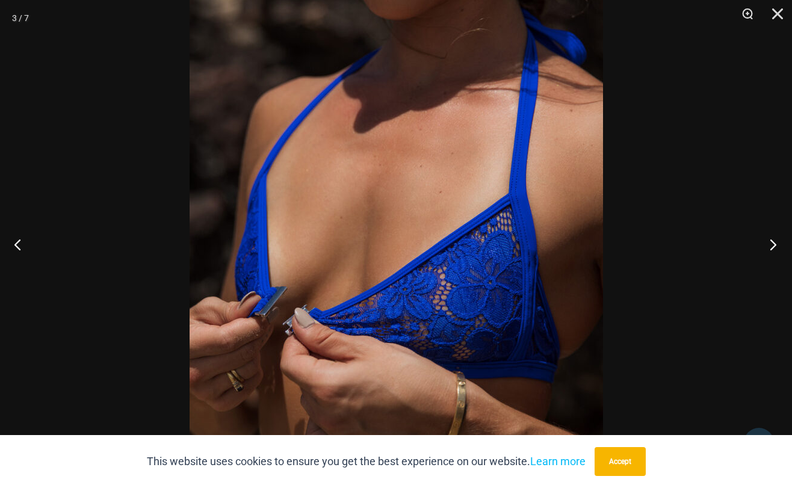
click at [768, 240] on button "Next" at bounding box center [769, 244] width 45 height 60
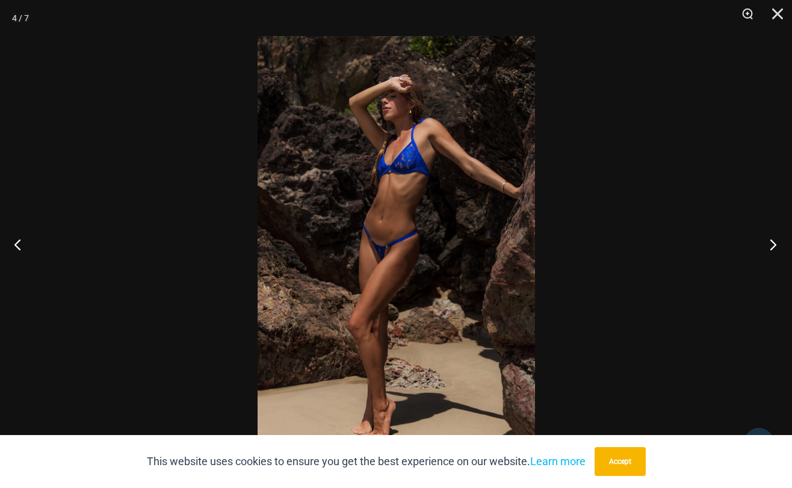
click at [768, 240] on button "Next" at bounding box center [769, 244] width 45 height 60
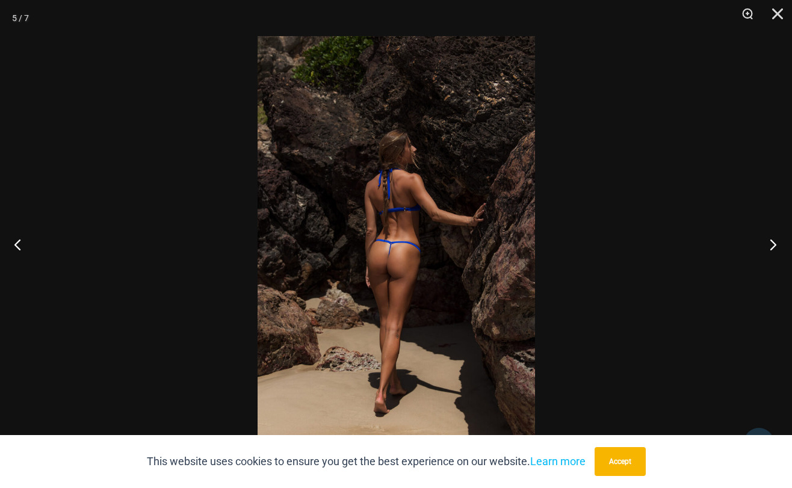
click at [768, 240] on button "Next" at bounding box center [769, 244] width 45 height 60
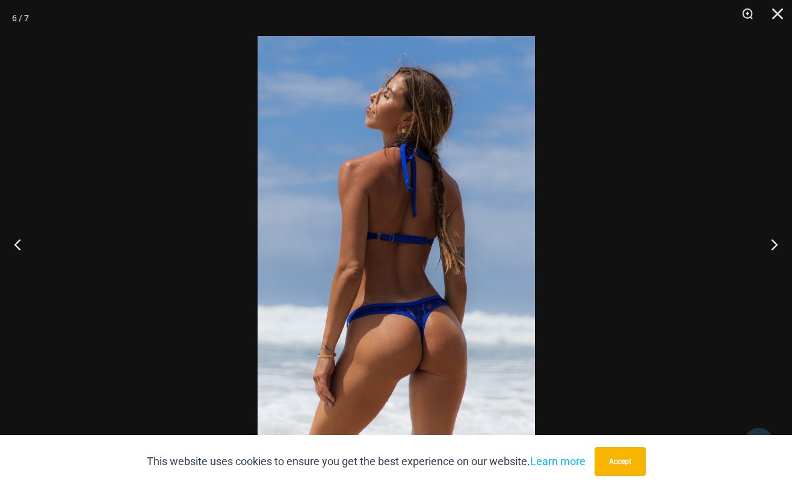
click at [412, 258] on img at bounding box center [397, 244] width 278 height 416
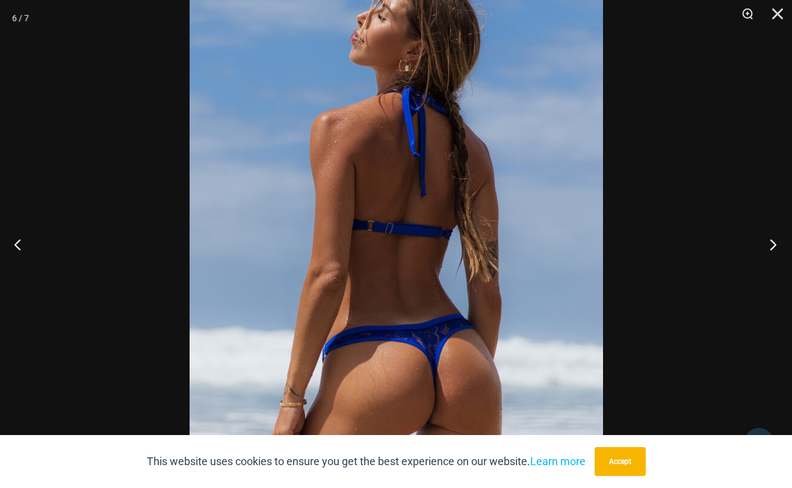
click at [772, 250] on button "Next" at bounding box center [769, 244] width 45 height 60
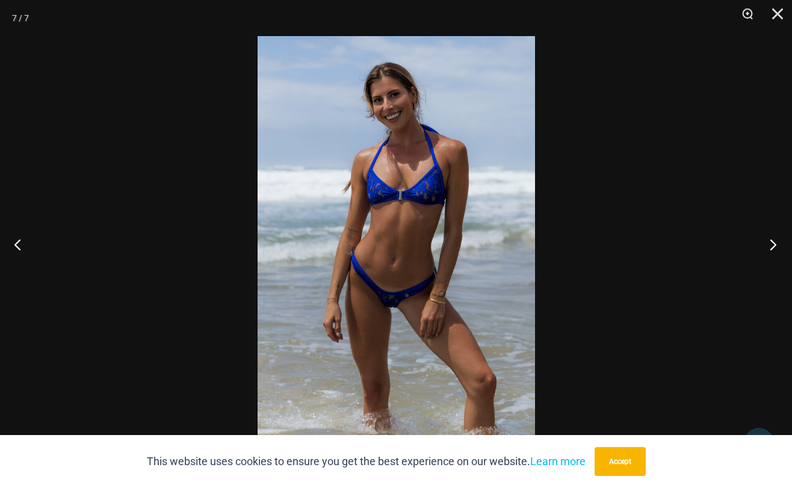
click at [772, 250] on button "Next" at bounding box center [769, 244] width 45 height 60
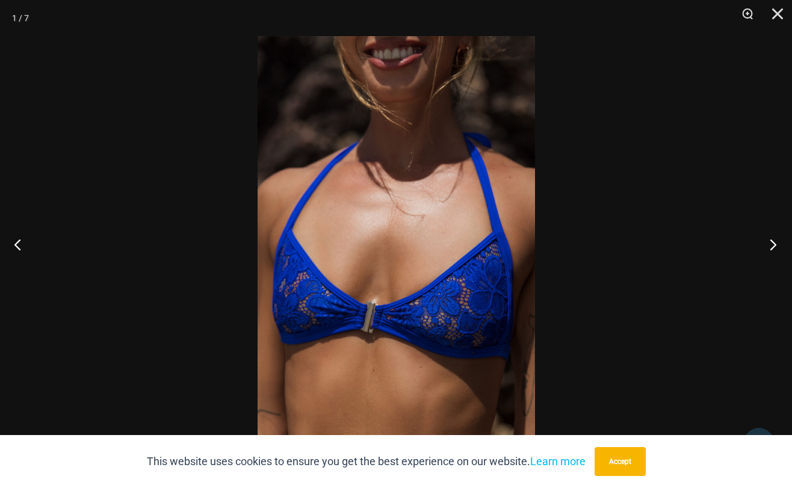
click at [772, 250] on button "Next" at bounding box center [769, 244] width 45 height 60
